Goal: Task Accomplishment & Management: Manage account settings

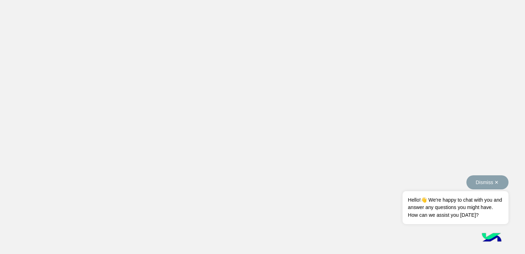
click at [503, 196] on span "Hello!👋 We're happy to chat with you and answer any questions you might have. H…" at bounding box center [456, 207] width 106 height 33
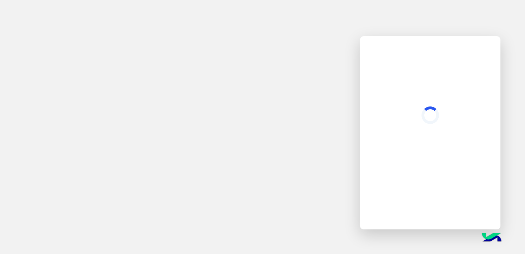
click at [235, 133] on app-root at bounding box center [262, 127] width 525 height 254
click at [310, 85] on app-root at bounding box center [262, 127] width 525 height 254
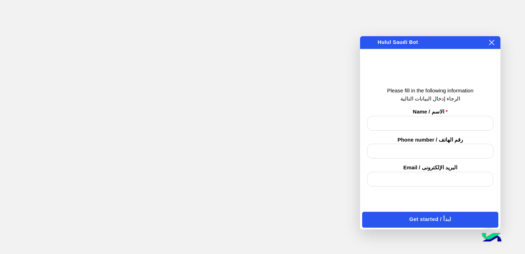
click at [489, 42] on button at bounding box center [492, 43] width 7 height 8
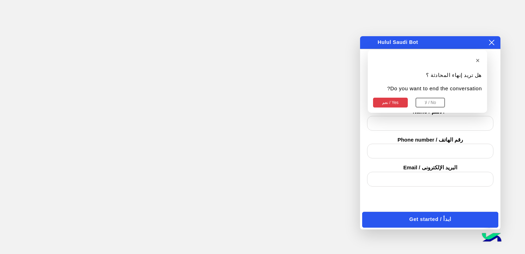
click at [425, 213] on h2 "Smileys & People" at bounding box center [425, 213] width 0 height 0
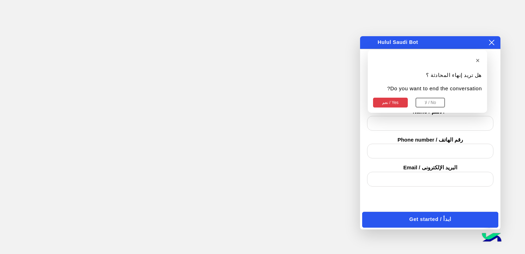
click at [97, 57] on app-root at bounding box center [262, 127] width 525 height 254
click at [494, 41] on div "× هل تريد إنهاء المحادثة ؟ Do you want to end the conversation? نعم / Yes لا / …" at bounding box center [430, 42] width 140 height 13
click at [425, 213] on div "Category navigation" at bounding box center [425, 213] width 0 height 0
drag, startPoint x: 425, startPoint y: 104, endPoint x: 382, endPoint y: 104, distance: 42.1
click at [425, 213] on h2 "Smileys & People" at bounding box center [425, 213] width 0 height 0
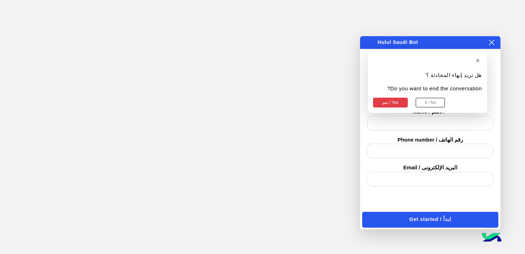
click at [425, 213] on h2 "Smileys & People" at bounding box center [425, 213] width 0 height 0
click at [291, 145] on app-root at bounding box center [262, 127] width 525 height 254
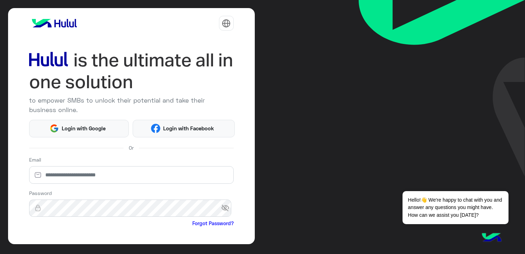
scroll to position [60, 0]
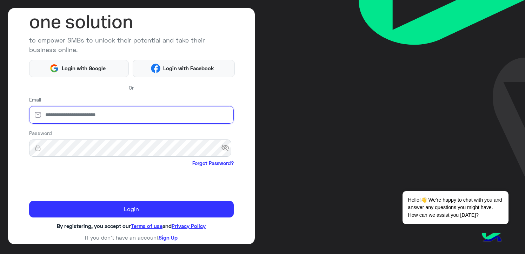
click at [52, 111] on input "email" at bounding box center [131, 115] width 205 height 18
type input "**********"
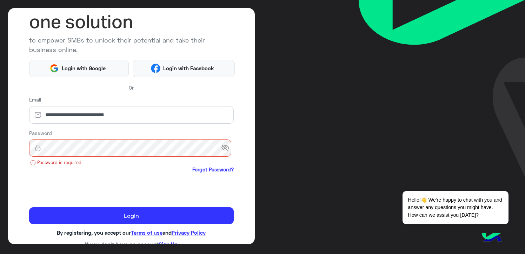
click at [222, 149] on span "visibility_off" at bounding box center [227, 148] width 13 height 13
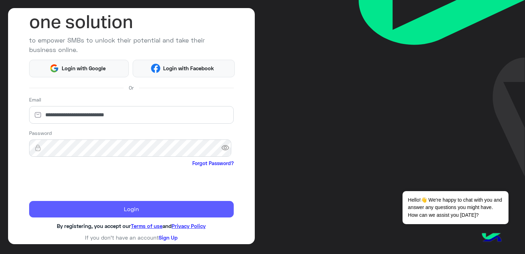
click at [139, 210] on button "Login" at bounding box center [131, 209] width 205 height 17
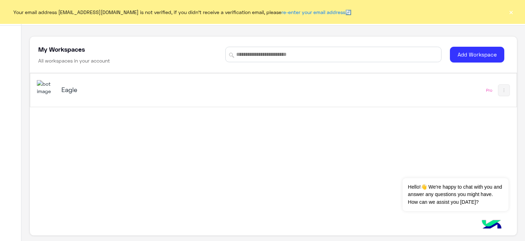
click at [68, 84] on div "Eagle" at bounding box center [179, 90] width 284 height 20
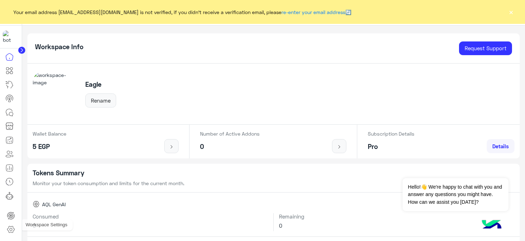
click at [8, 229] on icon at bounding box center [11, 229] width 8 height 8
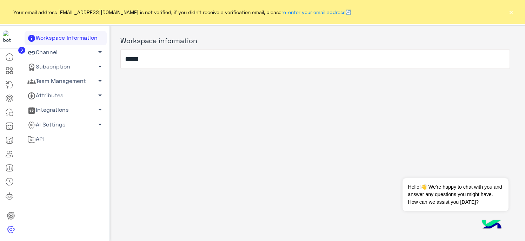
click at [60, 80] on link "Team Management arrow_drop_down" at bounding box center [66, 81] width 82 height 14
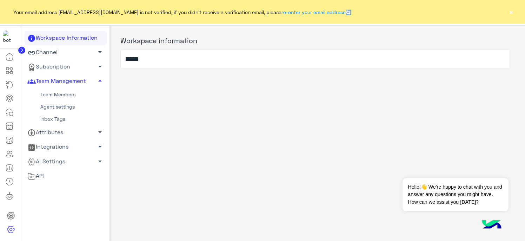
click at [52, 97] on link "Team Members" at bounding box center [66, 95] width 82 height 12
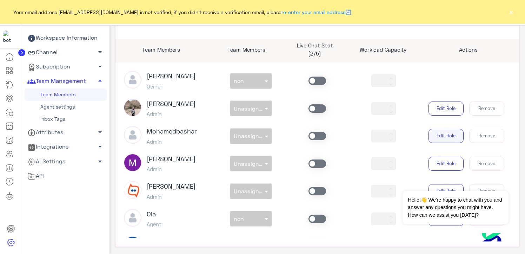
scroll to position [70, 0]
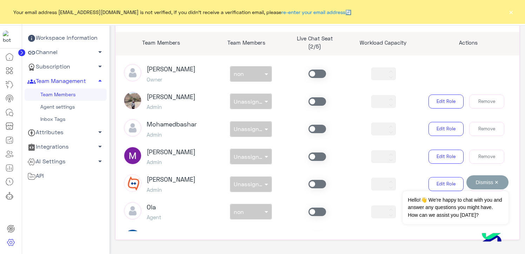
click at [467, 182] on button "Dismiss ✕" at bounding box center [488, 182] width 42 height 14
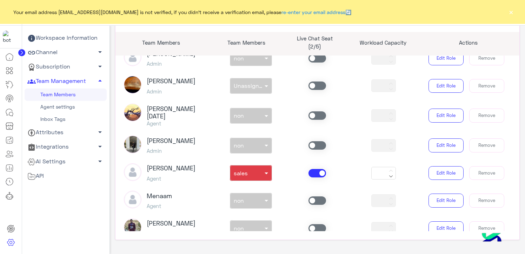
scroll to position [351, 0]
click at [316, 169] on span at bounding box center [318, 173] width 18 height 8
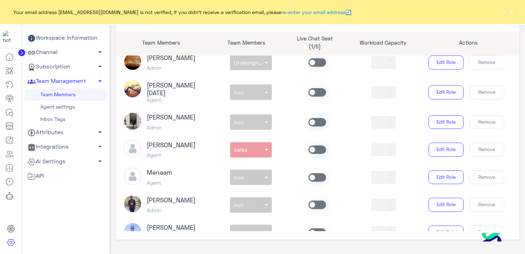
scroll to position [457, 0]
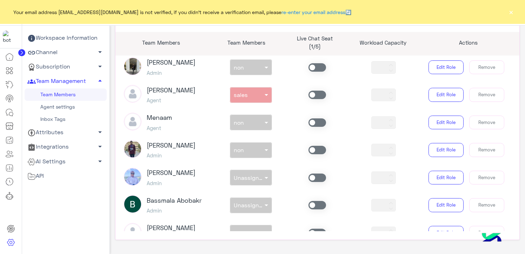
click at [317, 118] on span at bounding box center [318, 122] width 18 height 8
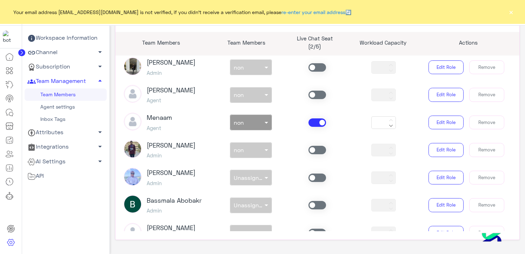
click at [260, 117] on div at bounding box center [250, 121] width 41 height 8
click at [247, 145] on div "sales" at bounding box center [251, 151] width 42 height 13
click at [263, 119] on span at bounding box center [267, 122] width 9 height 7
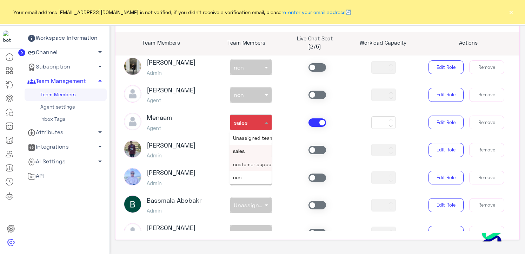
click at [244, 161] on span "customer support" at bounding box center [254, 164] width 42 height 6
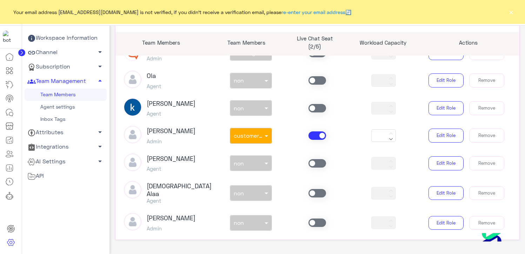
scroll to position [105, 0]
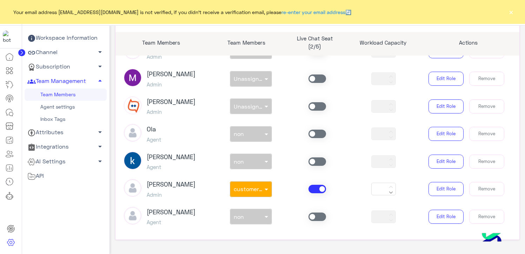
click at [312, 190] on span at bounding box center [318, 189] width 18 height 8
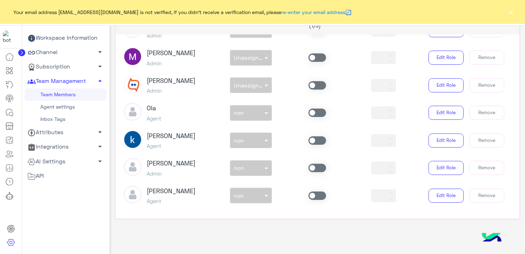
click at [312, 143] on span at bounding box center [318, 140] width 18 height 8
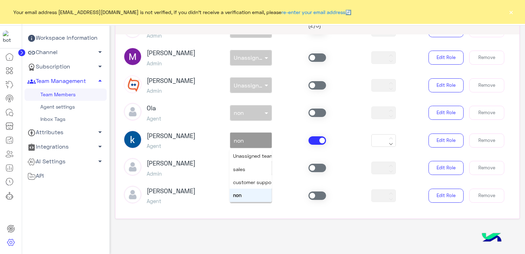
click at [264, 140] on span at bounding box center [267, 140] width 9 height 7
click at [244, 168] on span "sales" at bounding box center [239, 169] width 12 height 6
